Goal: Task Accomplishment & Management: Manage account settings

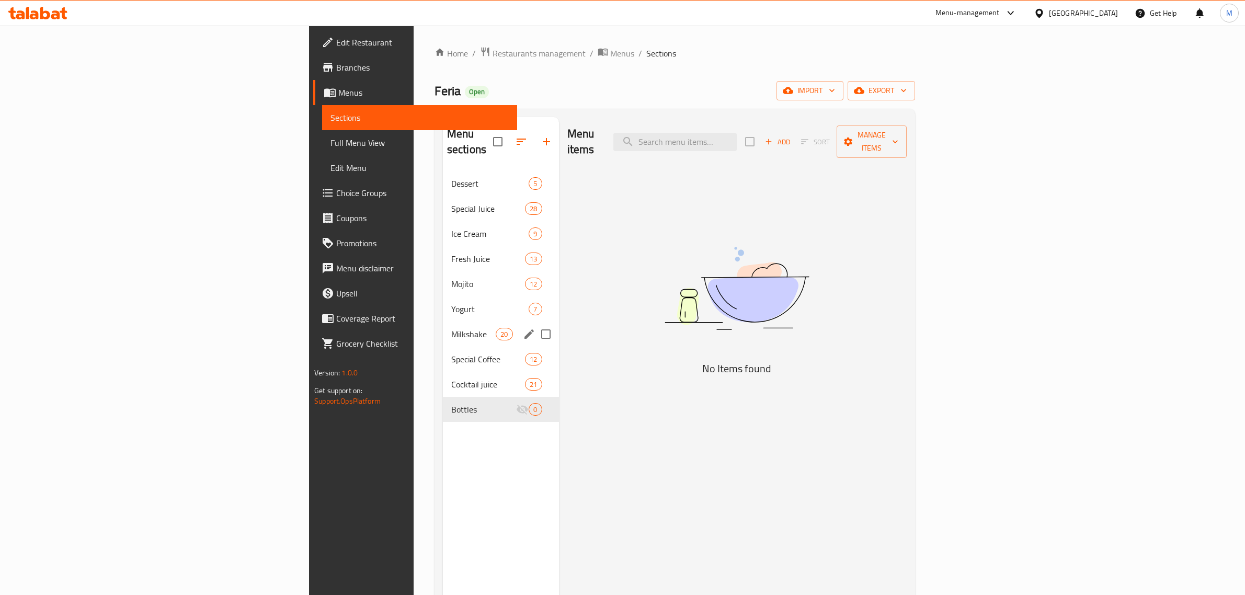
scroll to position [16, 0]
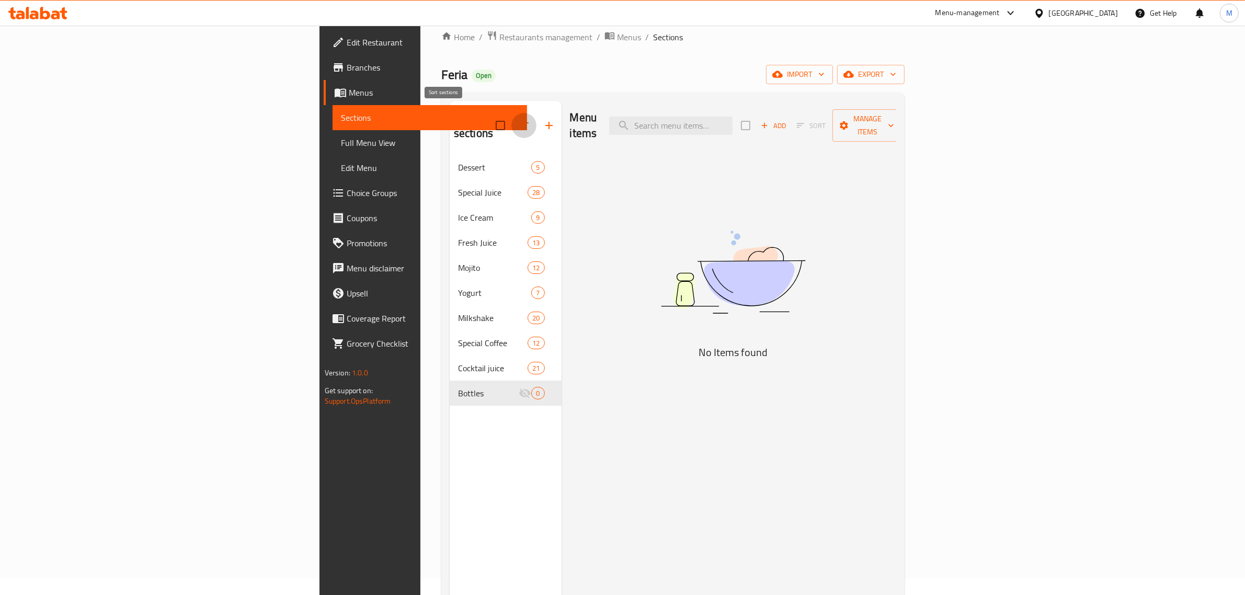
click at [518, 121] on icon "button" at bounding box center [524, 125] width 13 height 13
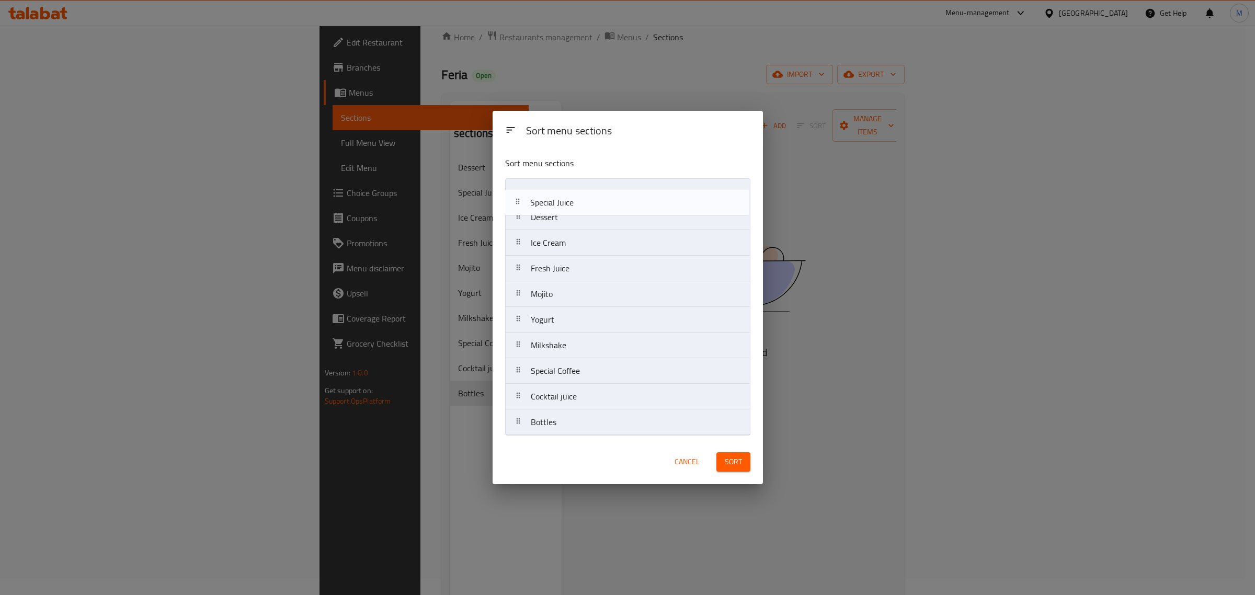
drag, startPoint x: 565, startPoint y: 220, endPoint x: 563, endPoint y: 197, distance: 22.6
click at [563, 197] on nav "Dessert Special Juice Ice Cream Fresh Juice Mojito Yogurt Milkshake Special Cof…" at bounding box center [627, 306] width 245 height 257
drag, startPoint x: 597, startPoint y: 327, endPoint x: 599, endPoint y: 223, distance: 104.1
click at [599, 223] on nav "Special Juice Dessert Ice Cream Fresh Juice Mojito Yogurt Milkshake Special Cof…" at bounding box center [627, 306] width 245 height 257
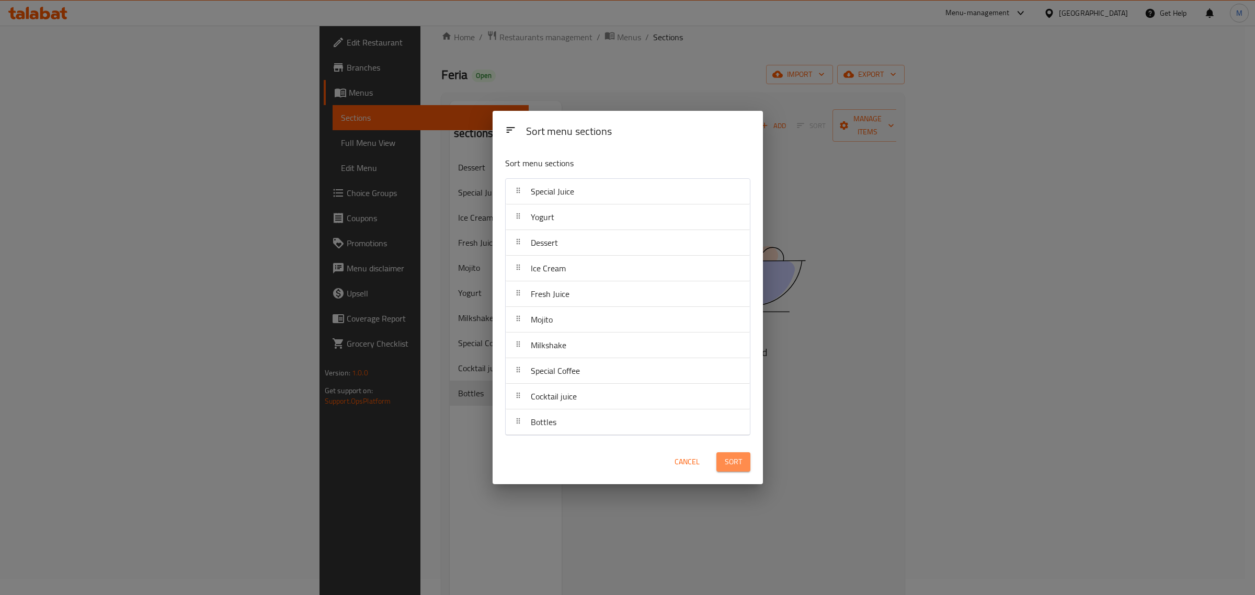
click at [741, 462] on button "Sort" at bounding box center [733, 461] width 34 height 19
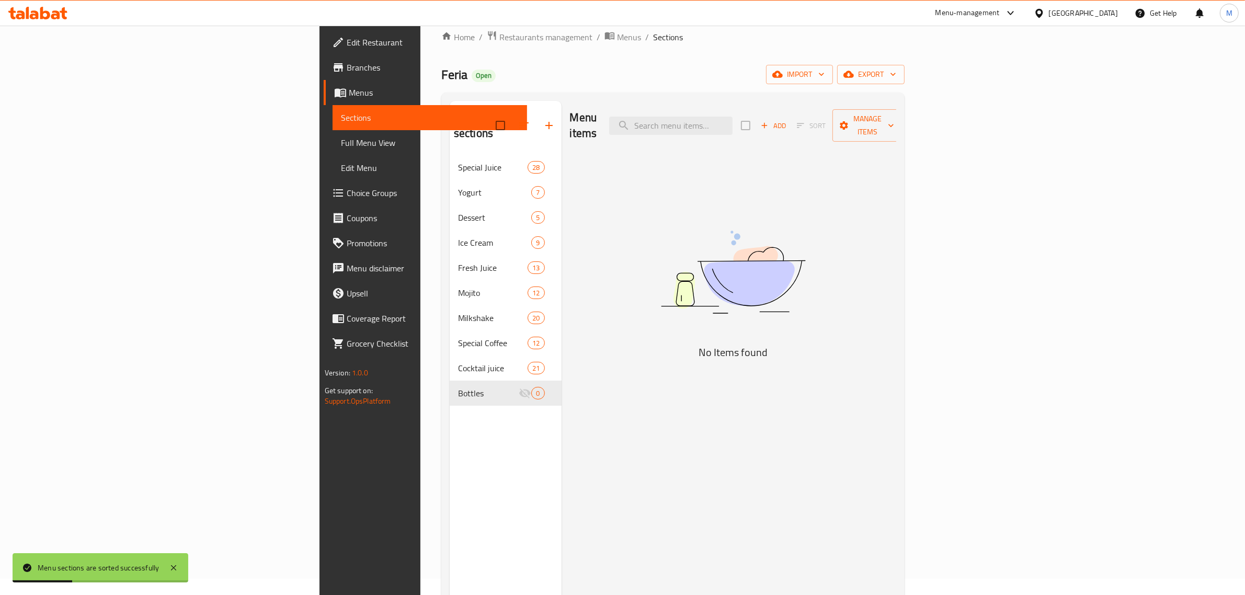
click at [568, 303] on div "Menu items Add Sort Manage items No Items found" at bounding box center [729, 398] width 335 height 595
click at [499, 35] on span "Restaurants management" at bounding box center [545, 37] width 93 height 13
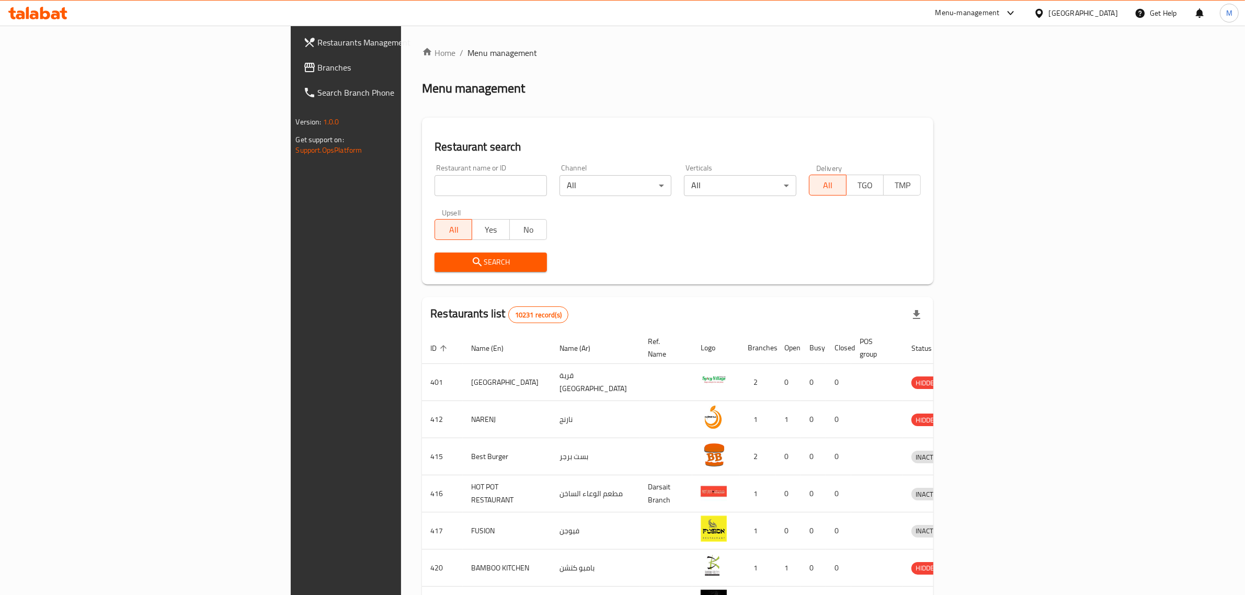
click at [435, 183] on input "search" at bounding box center [491, 185] width 112 height 21
paste input "674419"
type input "674419"
click button "Search" at bounding box center [491, 262] width 112 height 19
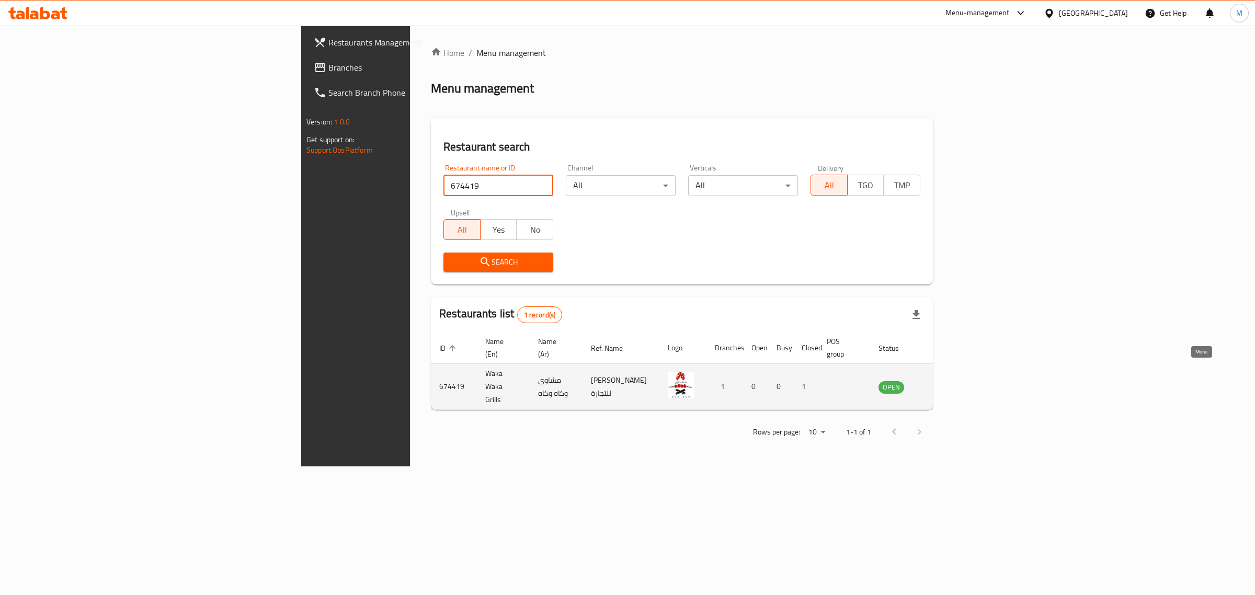
click at [944, 385] on icon "enhanced table" at bounding box center [942, 387] width 4 height 4
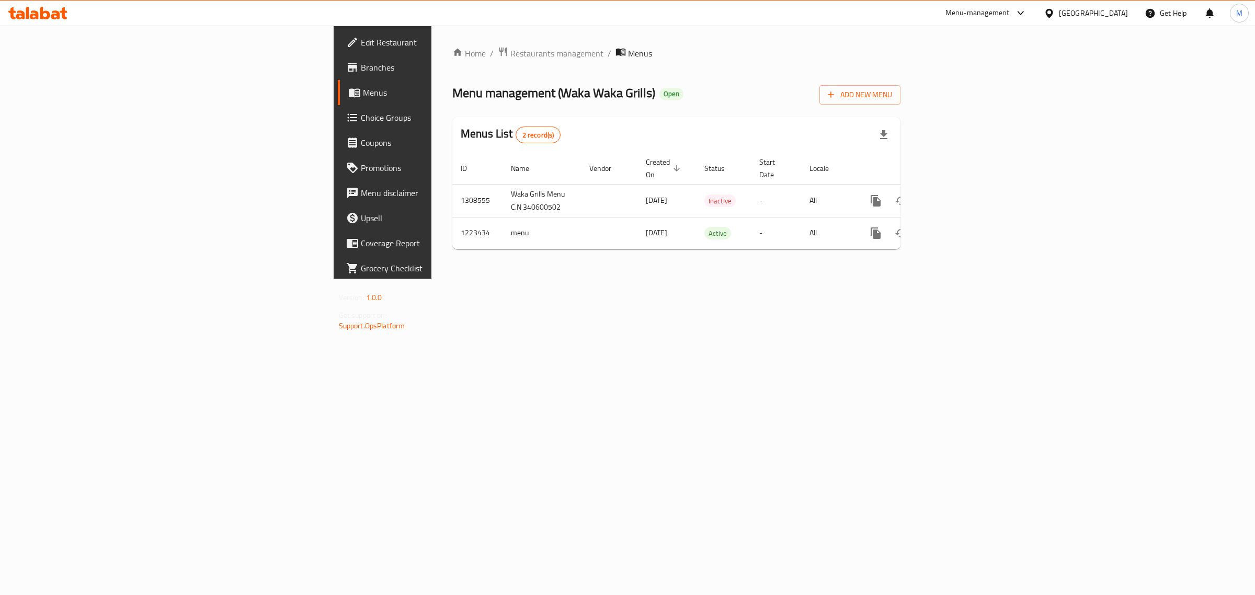
click at [697, 279] on div "Home / Restaurants management / Menus Menu management ( Waka Waka Grills ) Open…" at bounding box center [676, 152] width 490 height 253
click at [838, 279] on div "Home / Restaurants management / Menus Menu management ( Waka Waka Grills ) Open…" at bounding box center [676, 152] width 490 height 253
click at [547, 279] on div "Home / Restaurants management / Menus Menu management ( Waka Waka Grills ) Open…" at bounding box center [676, 152] width 490 height 253
click at [957, 195] on icon "enhanced table" at bounding box center [951, 201] width 13 height 13
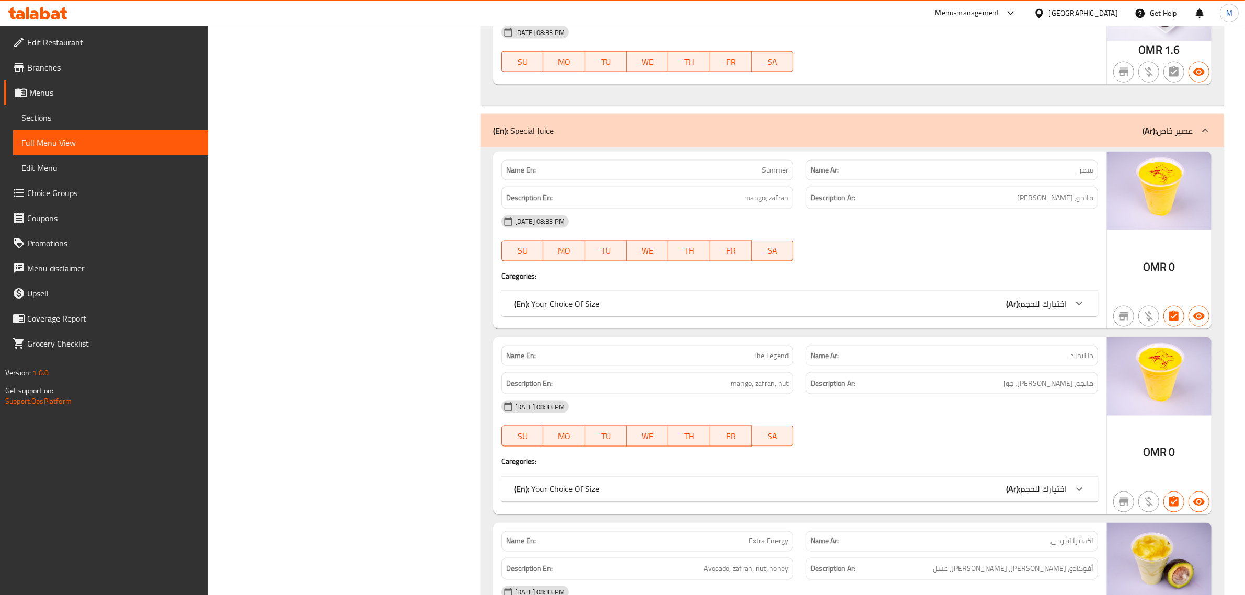
scroll to position [1928, 0]
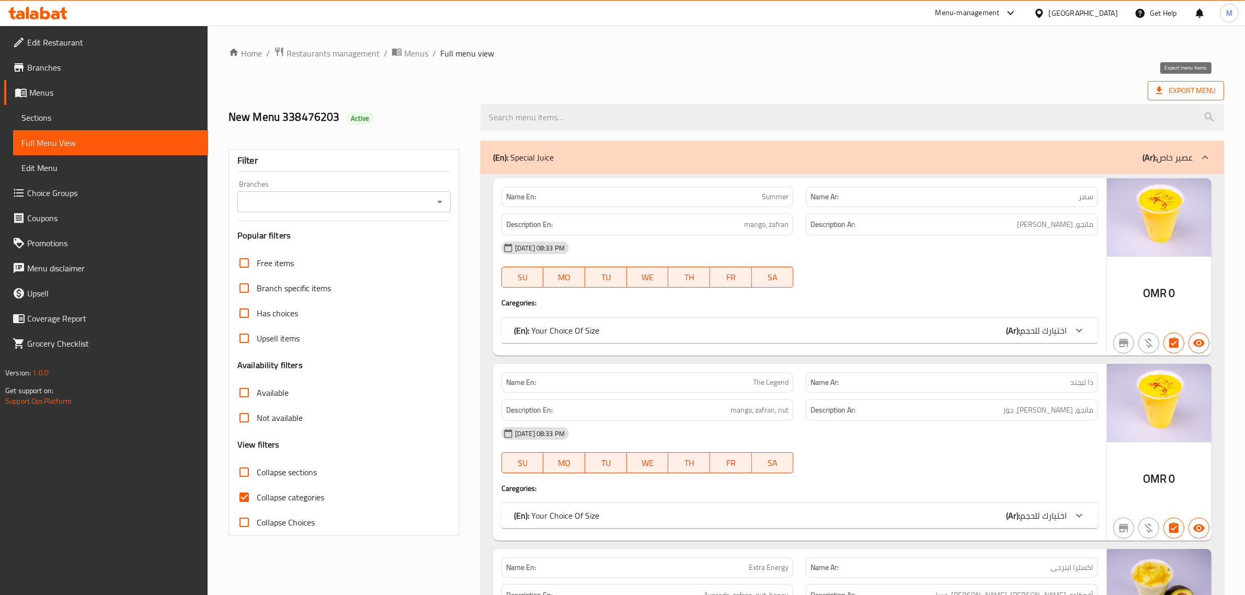
click at [1189, 96] on span "Export Menu" at bounding box center [1186, 90] width 60 height 13
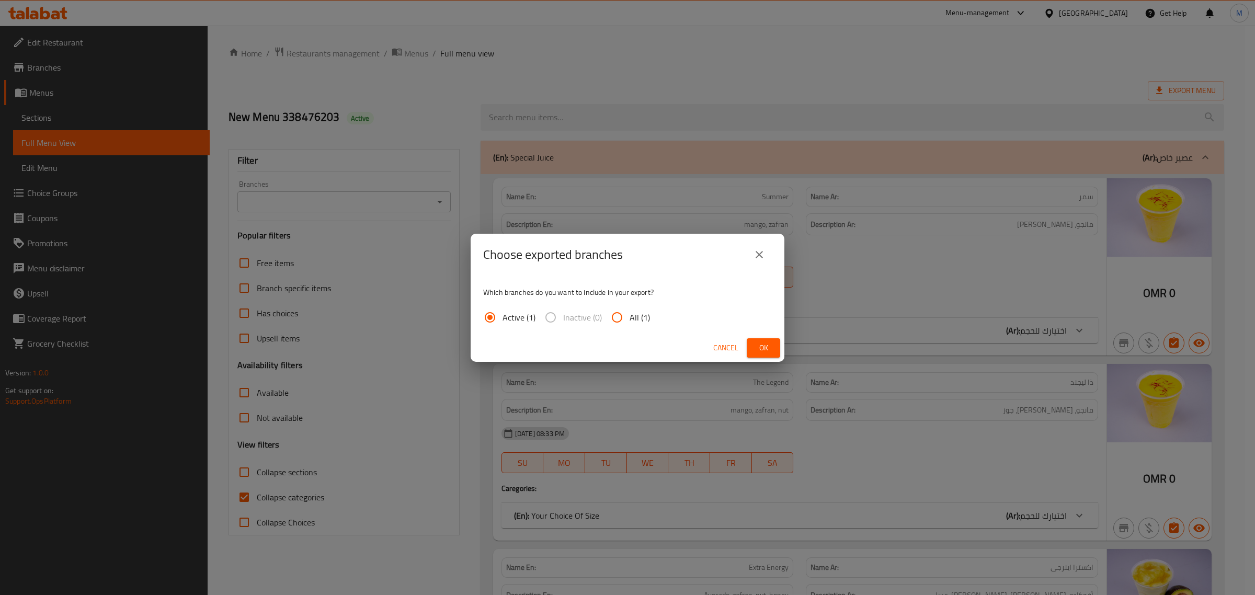
click at [758, 353] on span "Ok" at bounding box center [763, 347] width 17 height 13
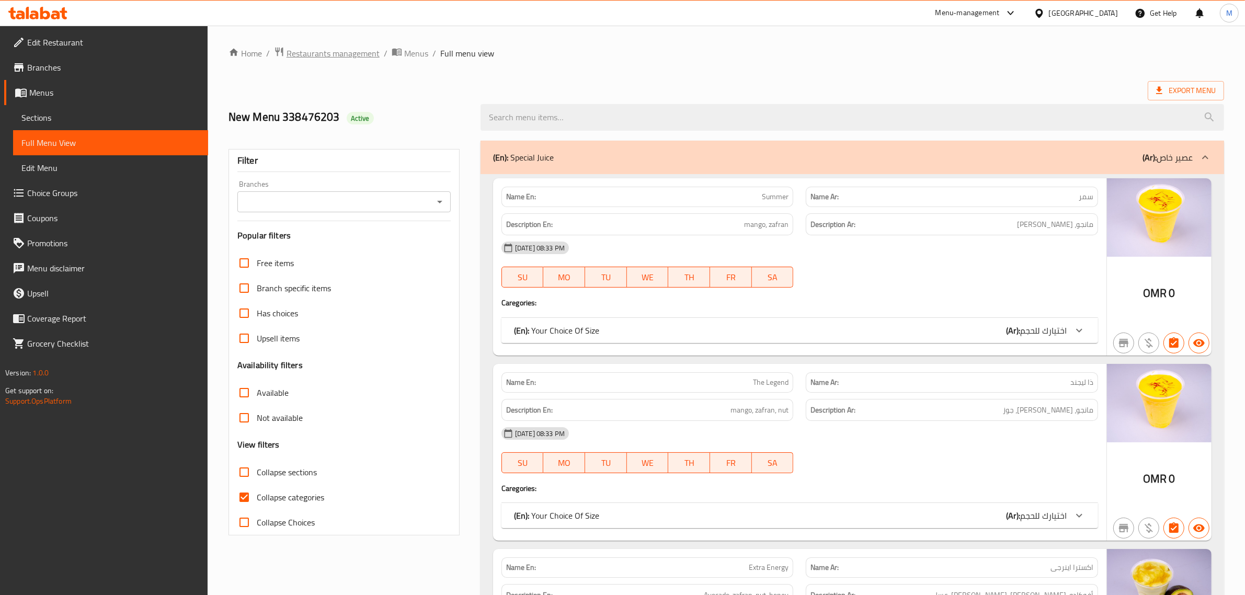
click at [354, 51] on span "Restaurants management" at bounding box center [333, 53] width 93 height 13
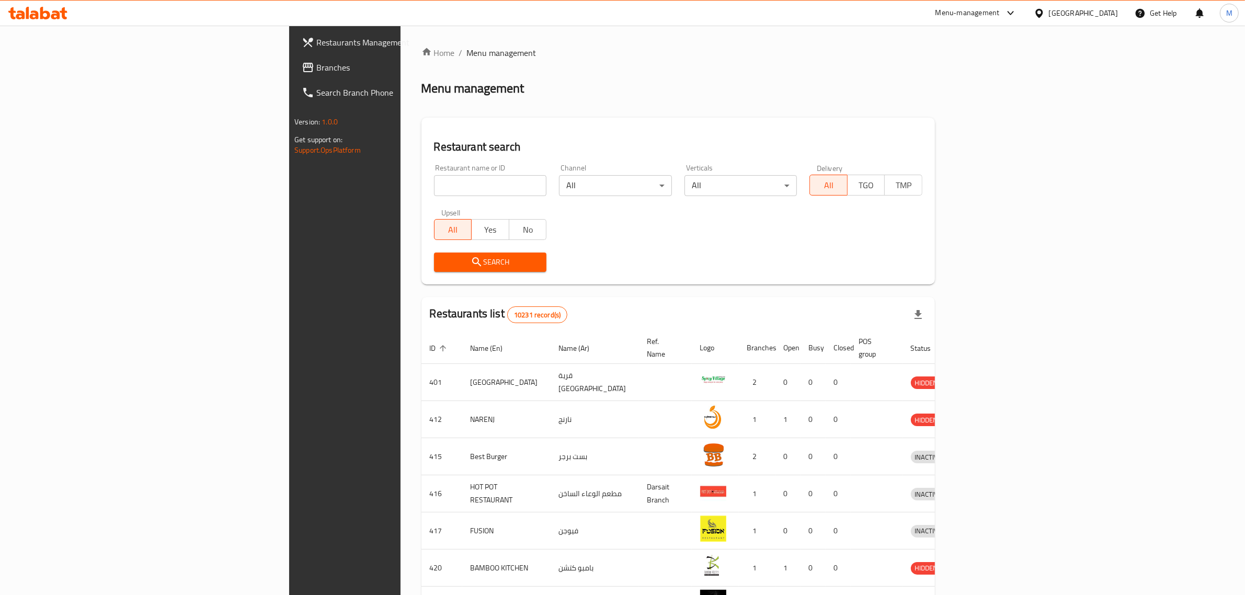
click at [1049, 9] on div at bounding box center [1041, 13] width 15 height 12
click at [1004, 271] on div "United Arab Emirates" at bounding box center [1004, 274] width 69 height 12
